Goal: Find specific page/section: Find specific page/section

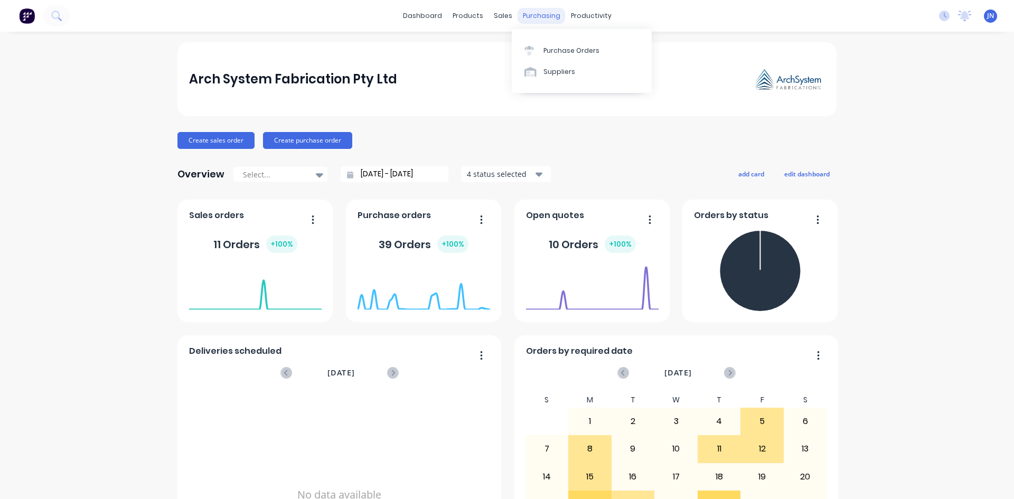
click at [543, 16] on div "purchasing" at bounding box center [542, 16] width 48 height 16
click at [561, 53] on div "Purchase Orders" at bounding box center [572, 51] width 56 height 10
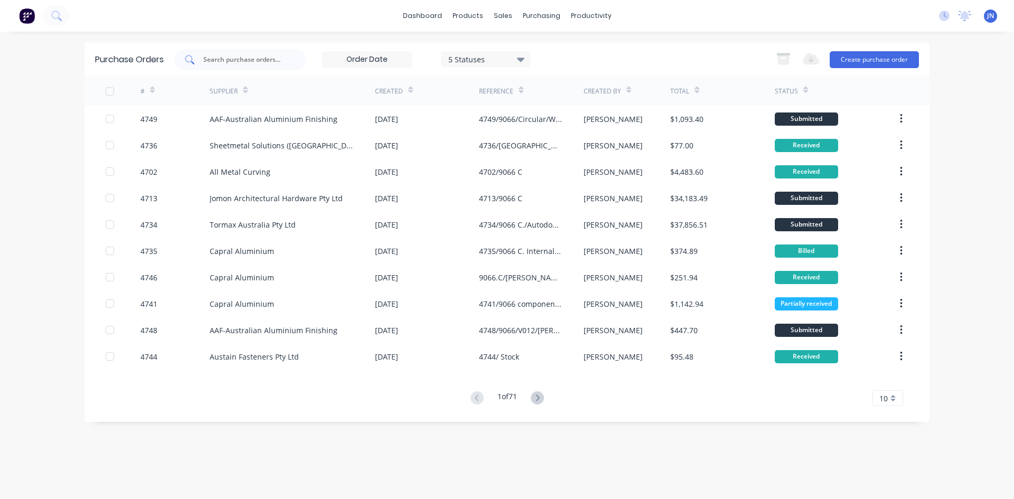
click at [294, 62] on div at bounding box center [240, 59] width 132 height 21
type input "jomon"
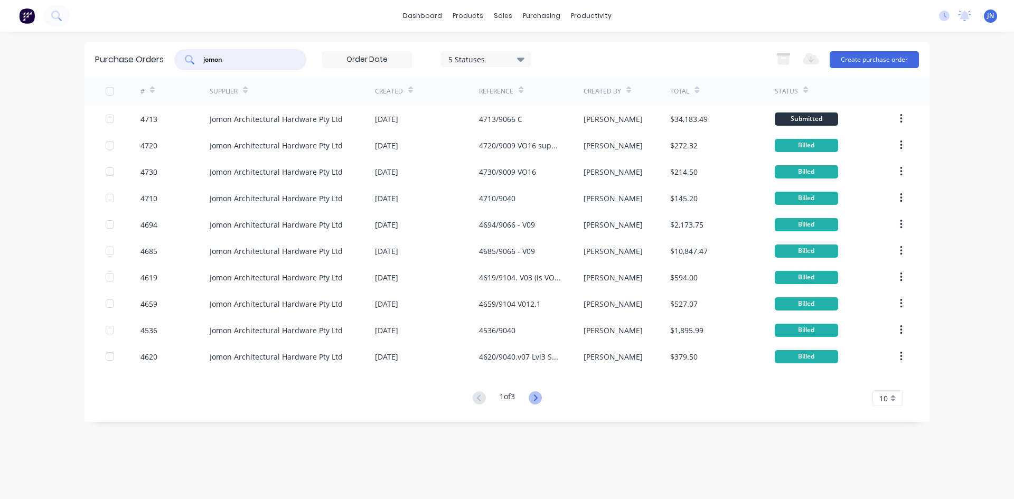
click at [537, 396] on icon at bounding box center [535, 398] width 4 height 6
click at [540, 399] on icon at bounding box center [535, 397] width 13 height 13
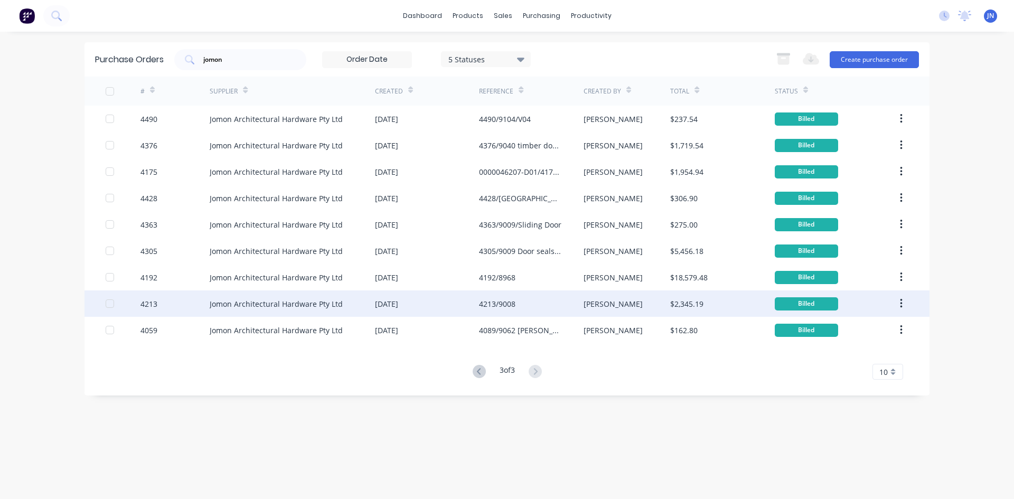
click at [269, 302] on div "Jomon Architectural Hardware Pty Ltd" at bounding box center [276, 303] width 133 height 11
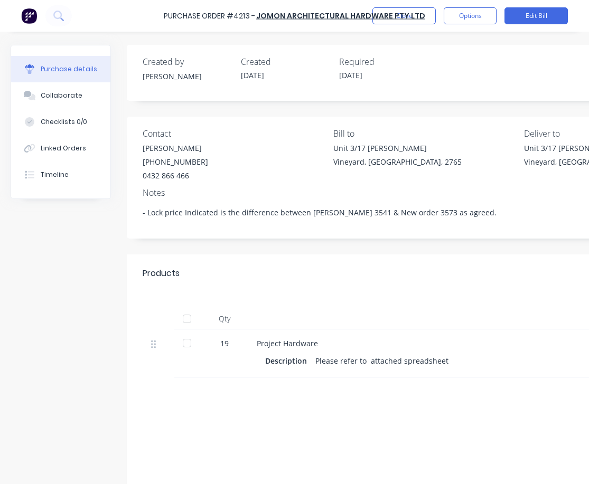
type textarea "x"
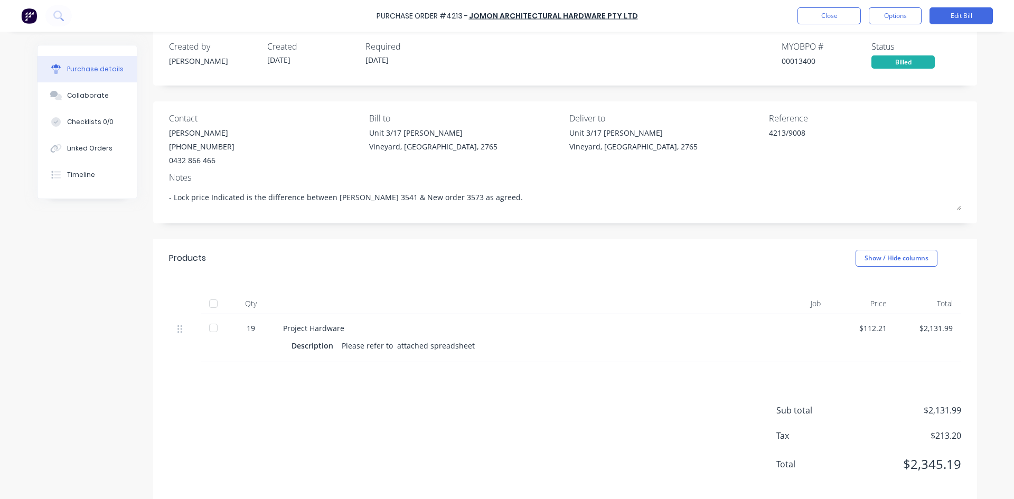
scroll to position [29, 0]
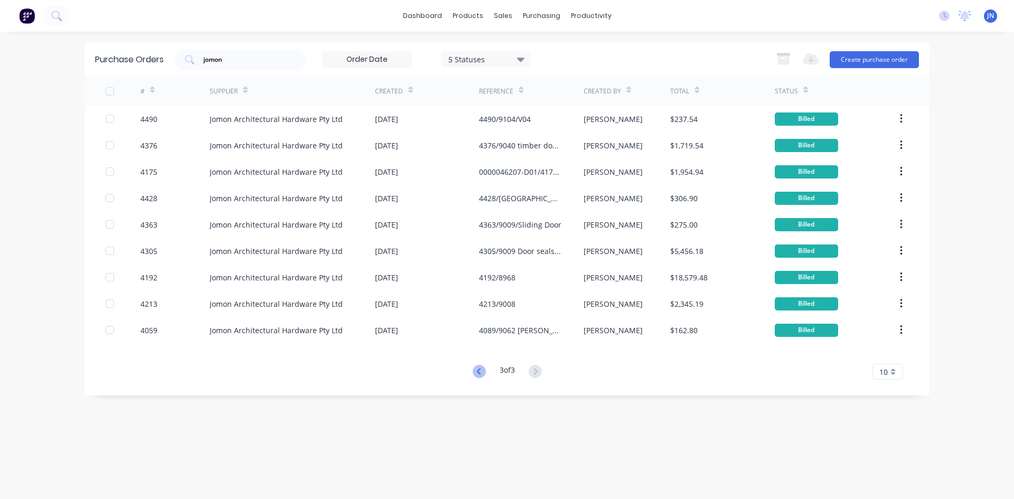
click at [480, 373] on icon at bounding box center [479, 371] width 13 height 13
